Goal: Entertainment & Leisure: Consume media (video, audio)

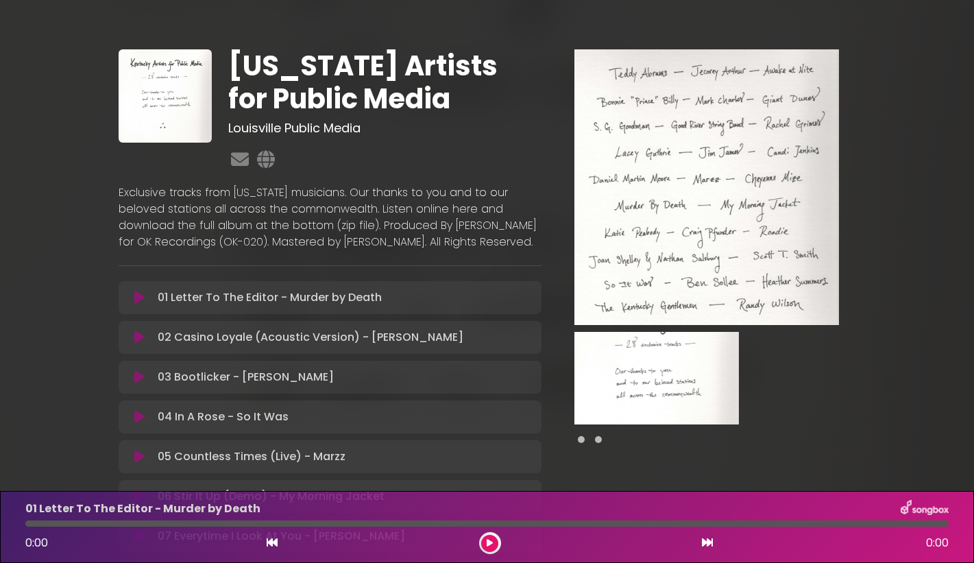
click at [139, 304] on icon at bounding box center [139, 298] width 10 height 14
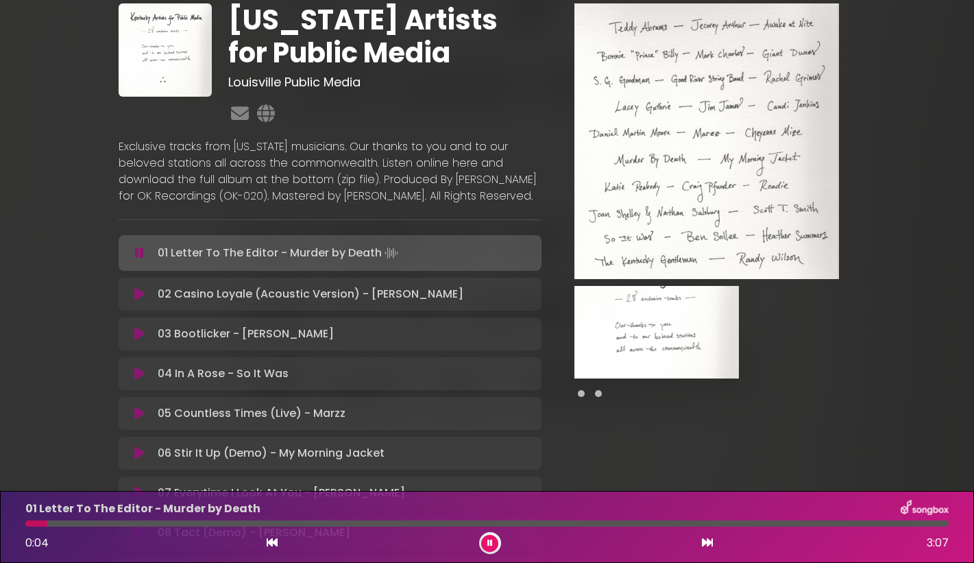
scroll to position [53, 0]
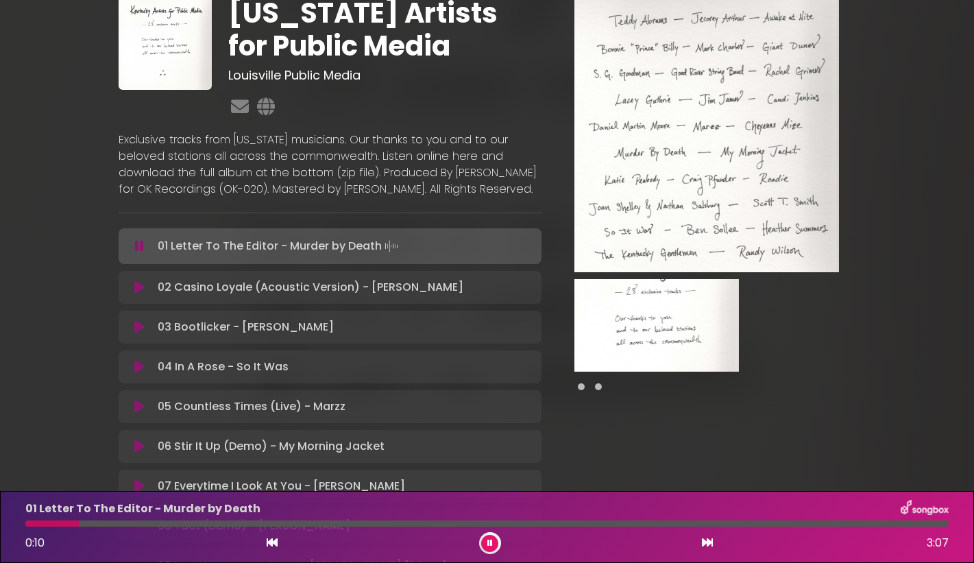
click at [593, 390] on div at bounding box center [706, 386] width 265 height 16
click at [686, 318] on img at bounding box center [656, 325] width 165 height 93
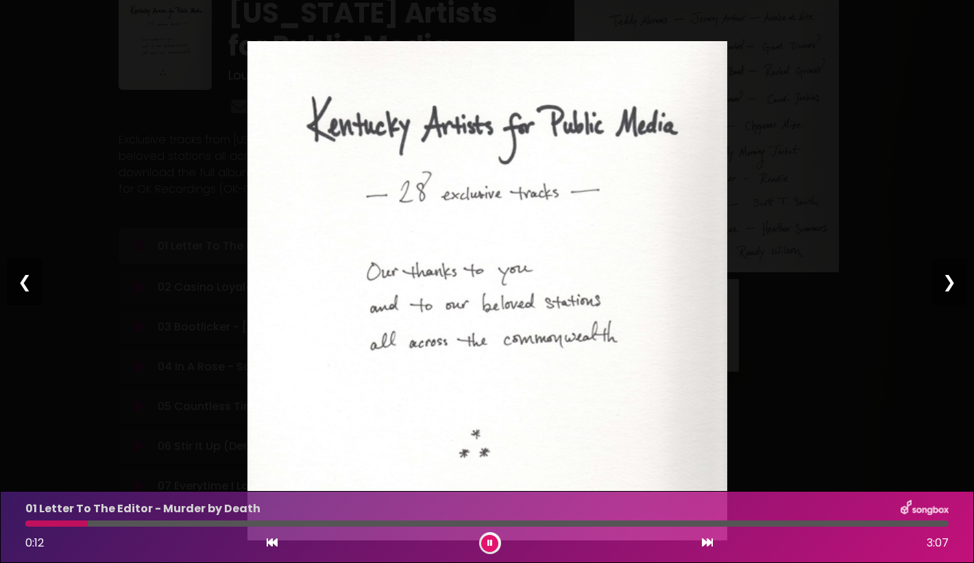
click at [688, 318] on img at bounding box center [487, 290] width 480 height 499
click at [22, 282] on div "❮" at bounding box center [25, 281] width 36 height 47
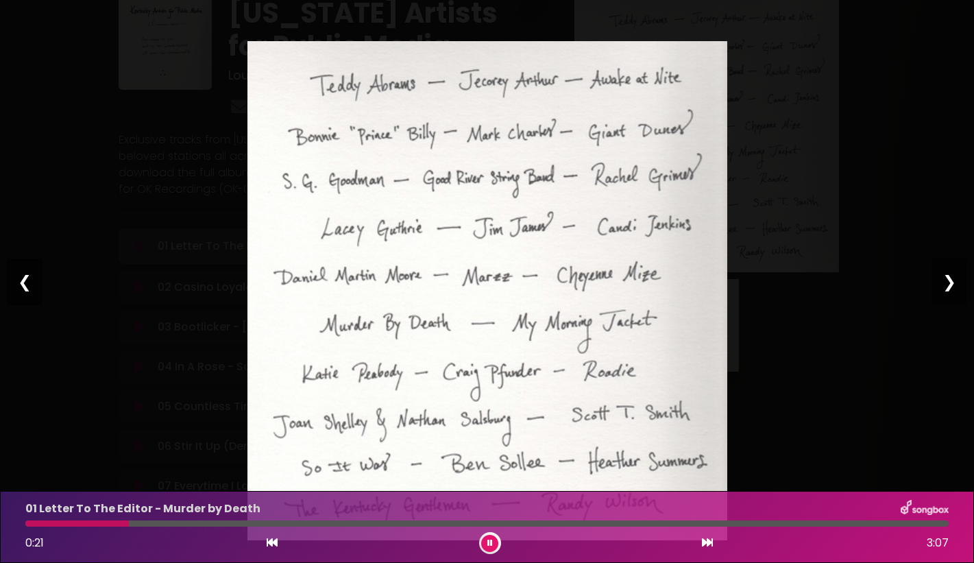
click at [860, 178] on div "Pause Play % buffered 00:00 00:00 00:00 Exit fullscreen Enter fullscreen Play ❮…" at bounding box center [487, 281] width 974 height 563
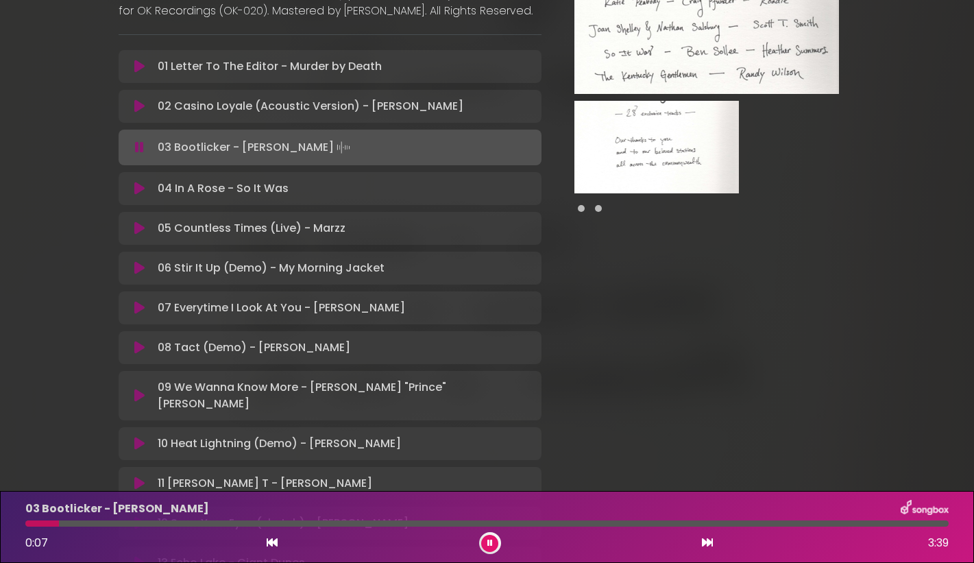
scroll to position [238, 0]
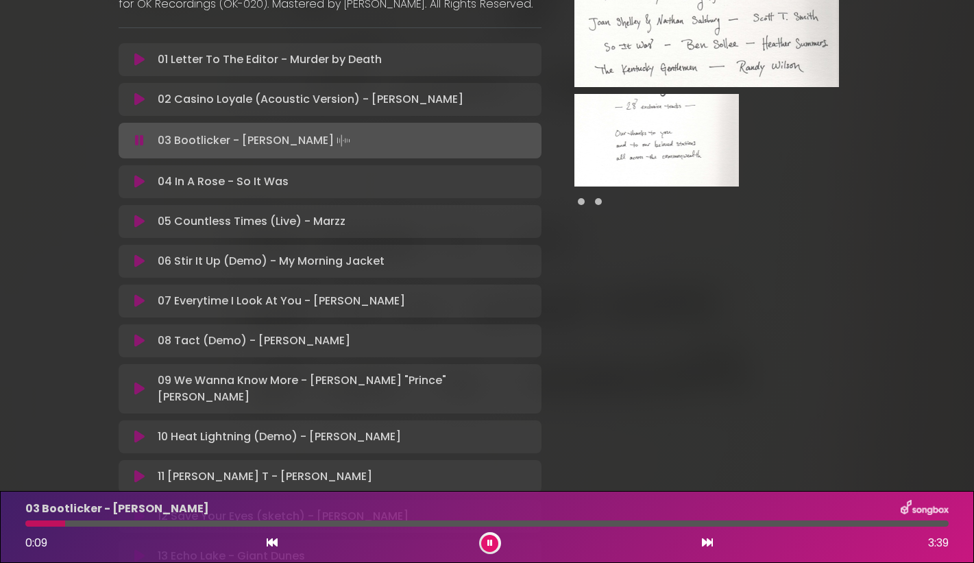
click at [139, 147] on icon at bounding box center [139, 141] width 9 height 14
